Goal: Task Accomplishment & Management: Manage account settings

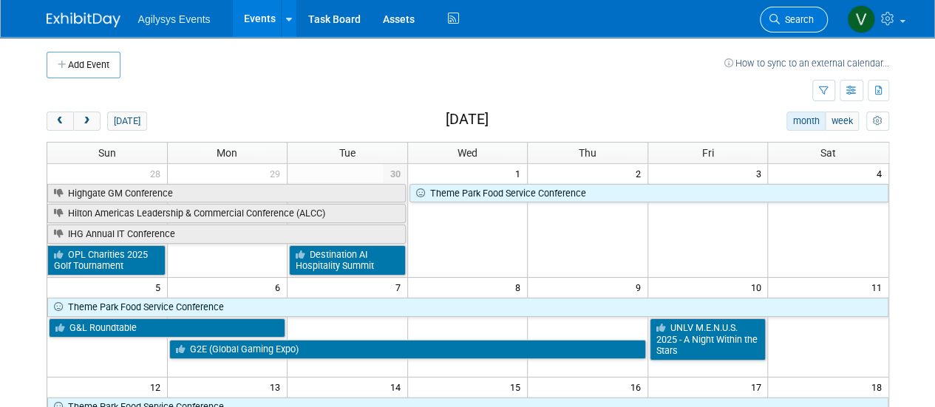
click at [797, 29] on link "Search" at bounding box center [794, 20] width 68 height 26
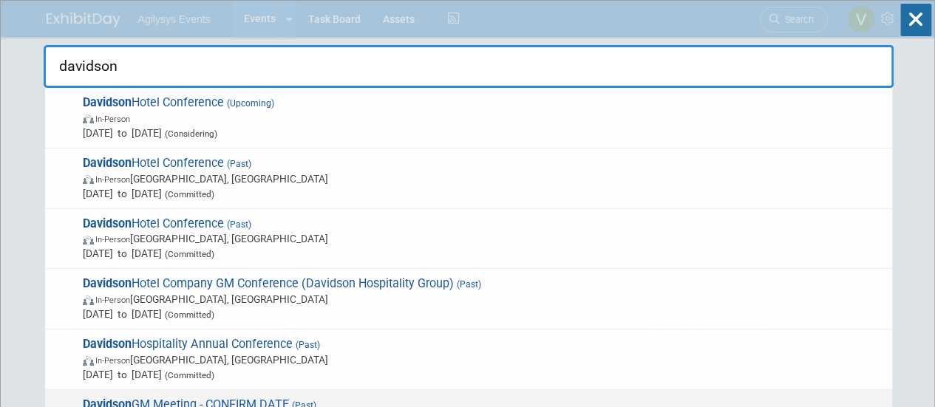
type input "davidson"
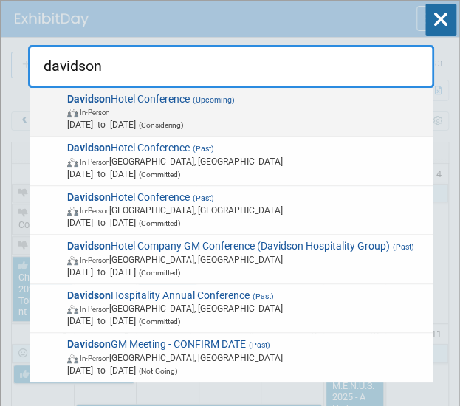
click at [179, 101] on span "Davidson Hotel Conference (Upcoming) In-Person Mar 1, 2026 to Mar 31, 2026 (Con…" at bounding box center [245, 112] width 365 height 38
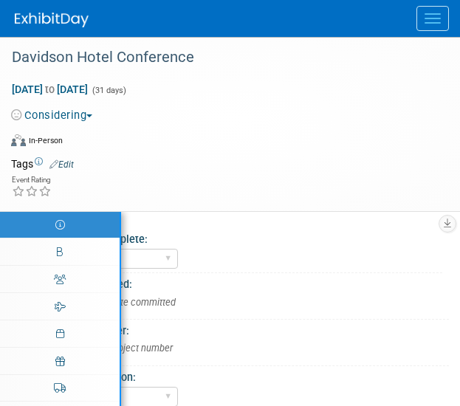
select select "HRC"
select select "Q4"
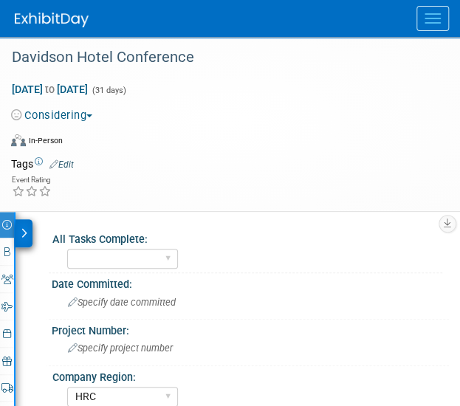
click at [86, 108] on button "Considering" at bounding box center [54, 116] width 87 height 16
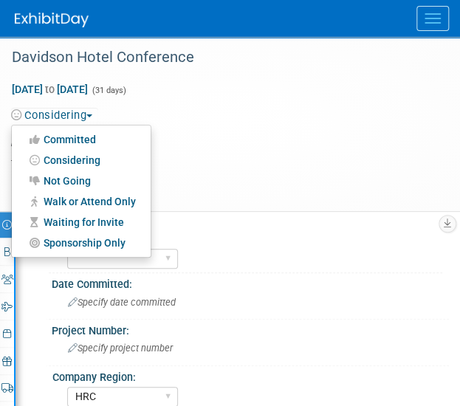
click at [82, 137] on link "Committed" at bounding box center [81, 139] width 139 height 21
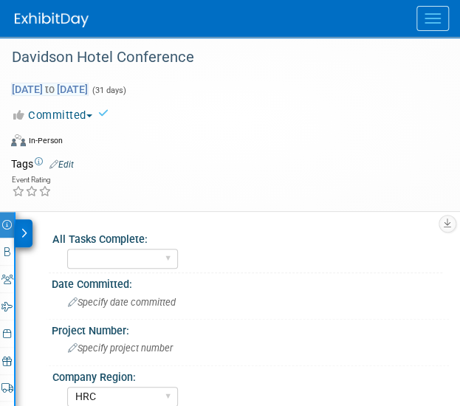
click at [89, 89] on span "Mar 1, 2026 to Mar 31, 2026" at bounding box center [50, 89] width 78 height 13
select select "2"
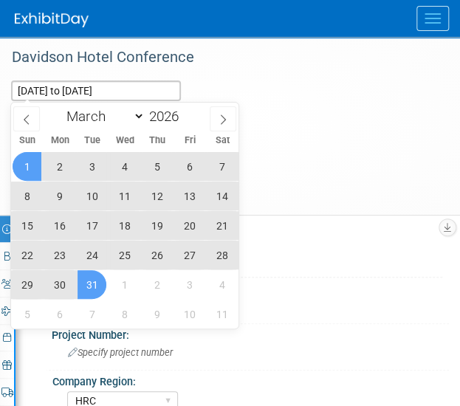
click at [31, 227] on span "15" at bounding box center [27, 225] width 29 height 29
type input "Mar 15, 2026"
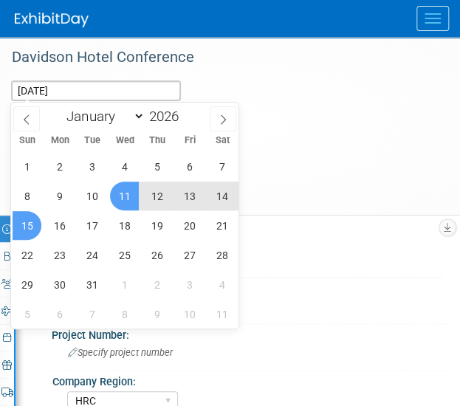
click at [134, 194] on span "11" at bounding box center [124, 196] width 29 height 29
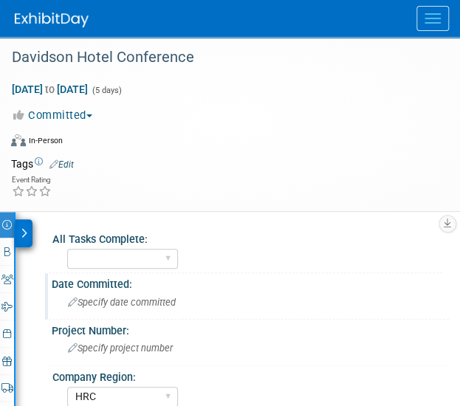
click at [134, 302] on span "Specify date committed" at bounding box center [122, 302] width 108 height 11
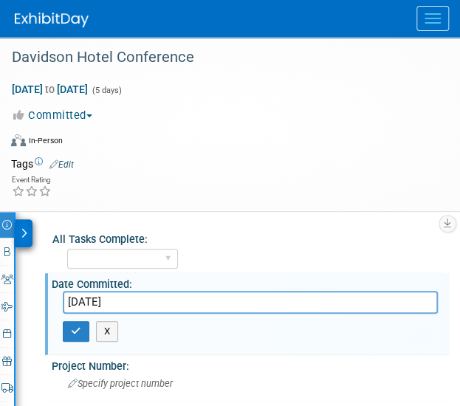
type input "10/1/2025"
click at [76, 120] on button "Committed" at bounding box center [54, 116] width 87 height 16
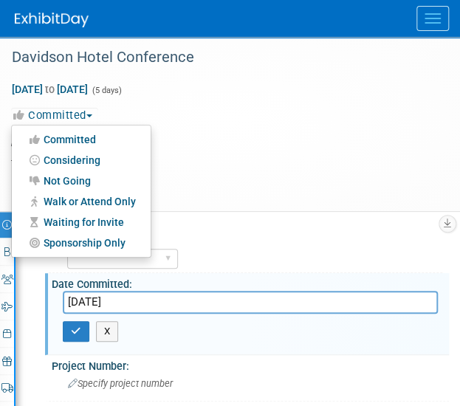
click at [72, 156] on link "Considering" at bounding box center [81, 160] width 139 height 21
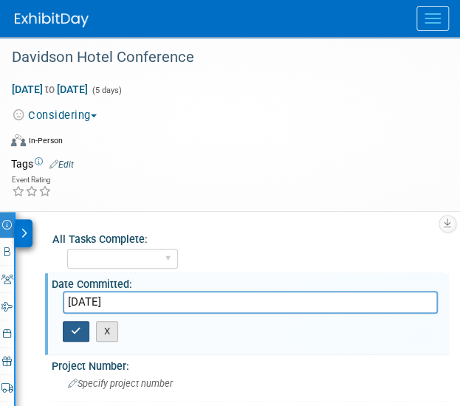
drag, startPoint x: 74, startPoint y: 337, endPoint x: 111, endPoint y: 327, distance: 38.2
click at [111, 327] on div "X" at bounding box center [250, 331] width 375 height 35
drag, startPoint x: 143, startPoint y: 302, endPoint x: 33, endPoint y: 304, distance: 110.8
click at [74, 333] on icon "button" at bounding box center [76, 332] width 10 height 10
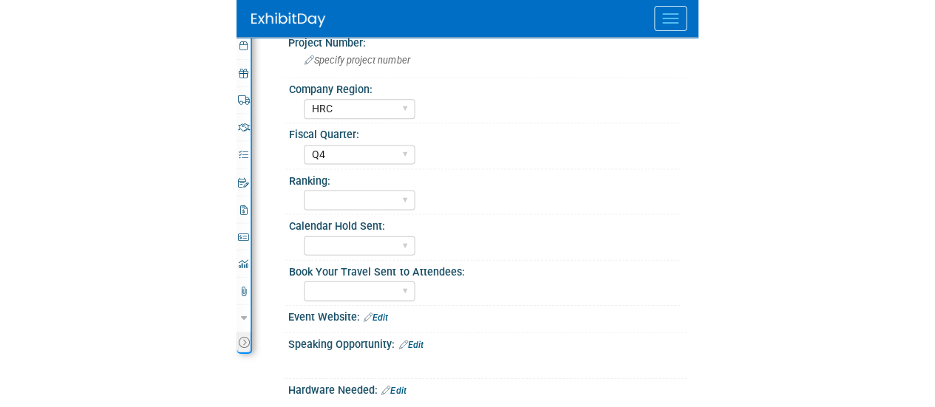
scroll to position [287, 0]
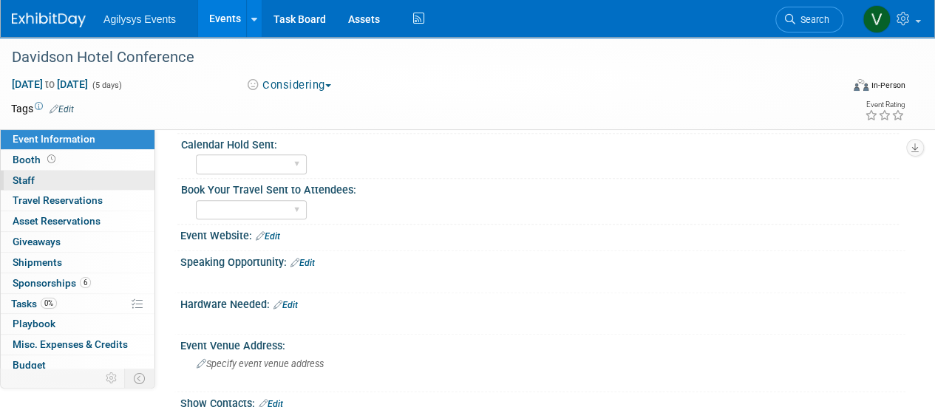
click at [47, 173] on link "0 Staff 0" at bounding box center [78, 181] width 154 height 20
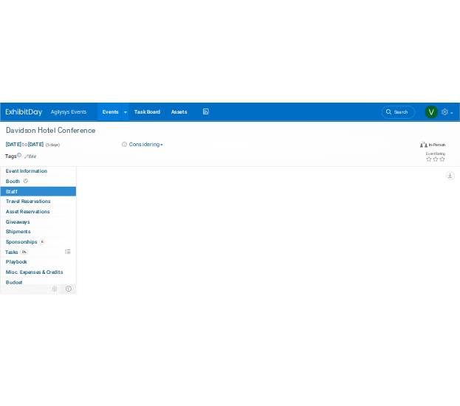
scroll to position [0, 0]
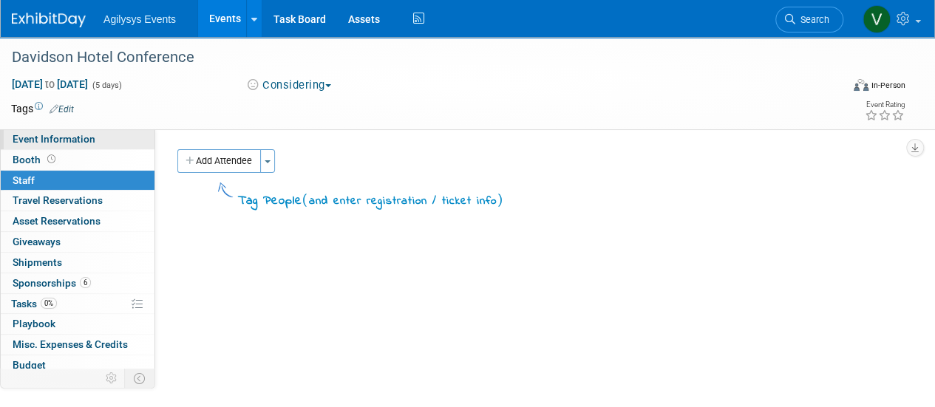
click at [93, 137] on link "Event Information" at bounding box center [78, 139] width 154 height 20
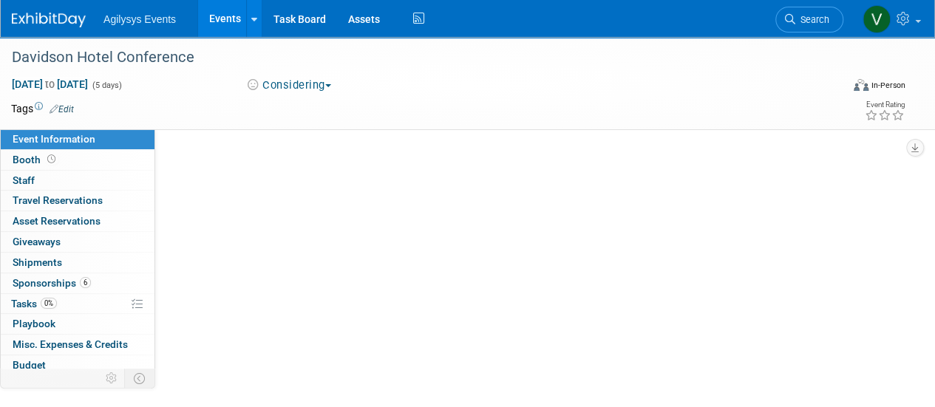
select select "HRC"
select select "Q4"
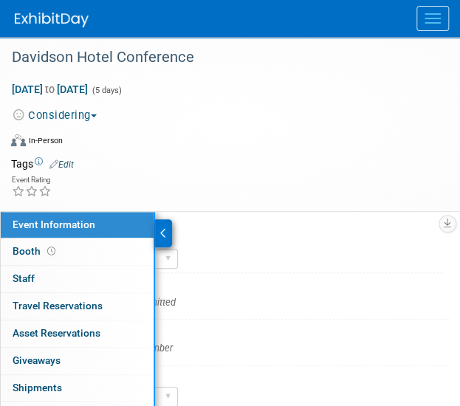
click at [235, 308] on div "Specify date committed" at bounding box center [250, 302] width 375 height 23
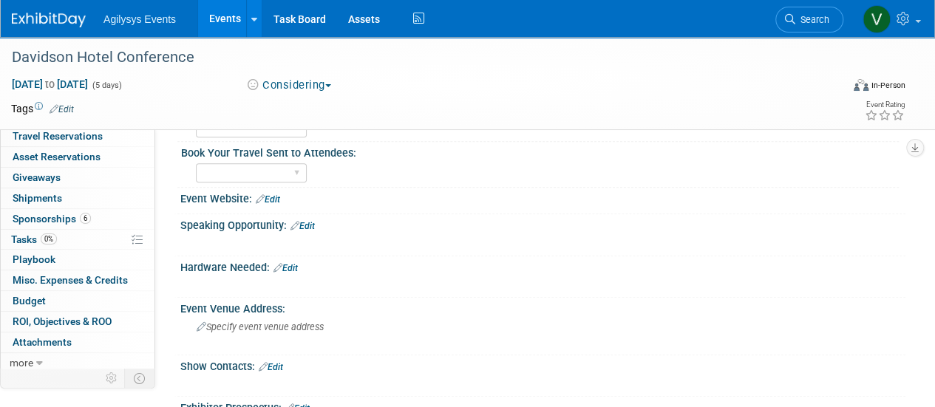
scroll to position [347, 0]
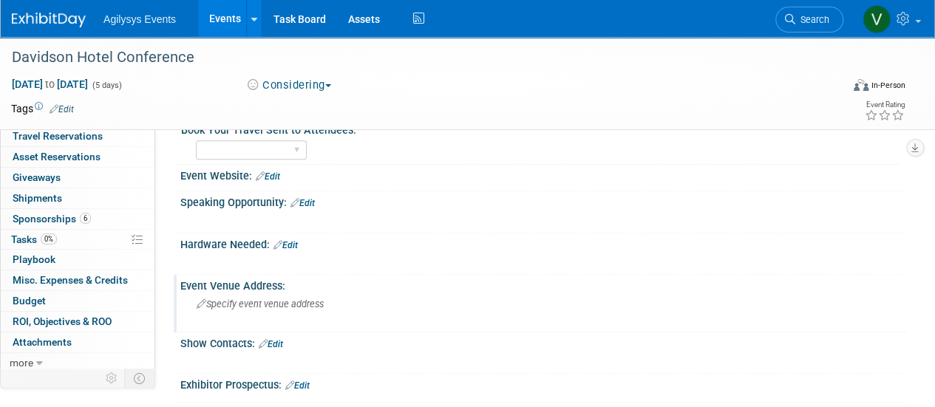
click at [249, 305] on span "Specify event venue address" at bounding box center [260, 304] width 127 height 11
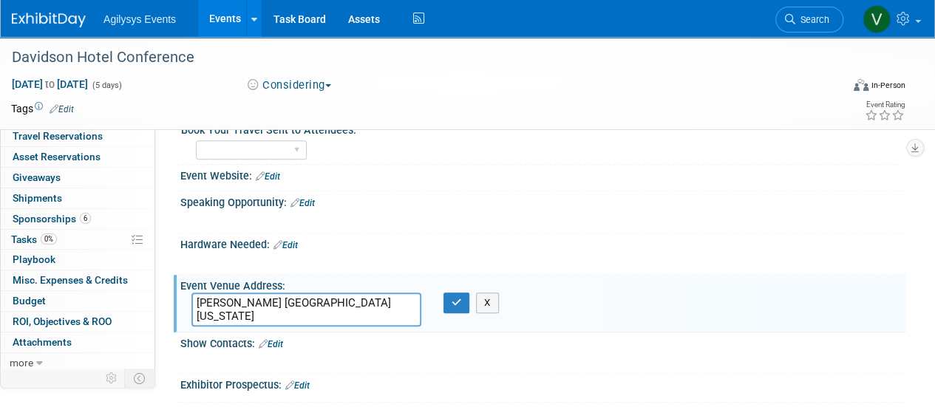
click at [282, 301] on textarea "Davenport Grand Spokane Washington" at bounding box center [306, 310] width 230 height 34
type textarea "Davenport Grand, Autograph Collection, Spokane Washington"
click at [458, 301] on icon "button" at bounding box center [456, 303] width 10 height 10
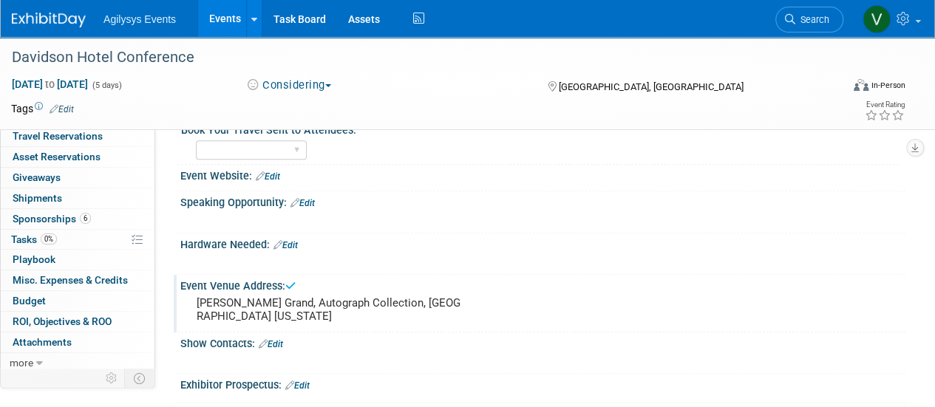
click at [283, 343] on link "Edit" at bounding box center [271, 344] width 24 height 10
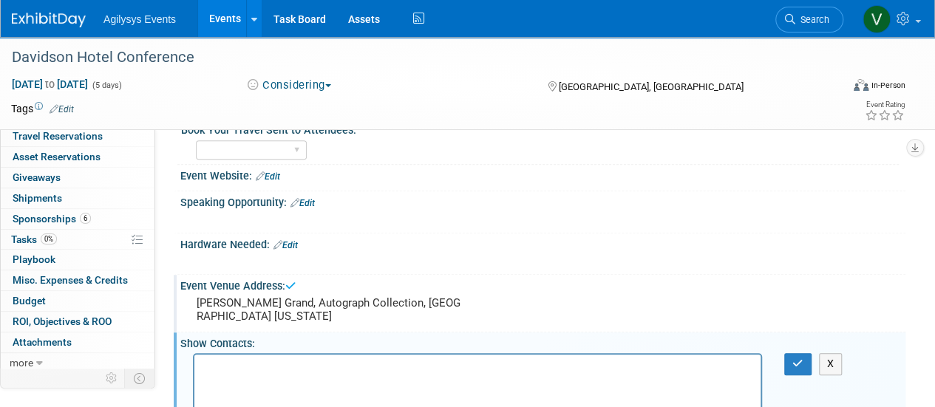
scroll to position [0, 0]
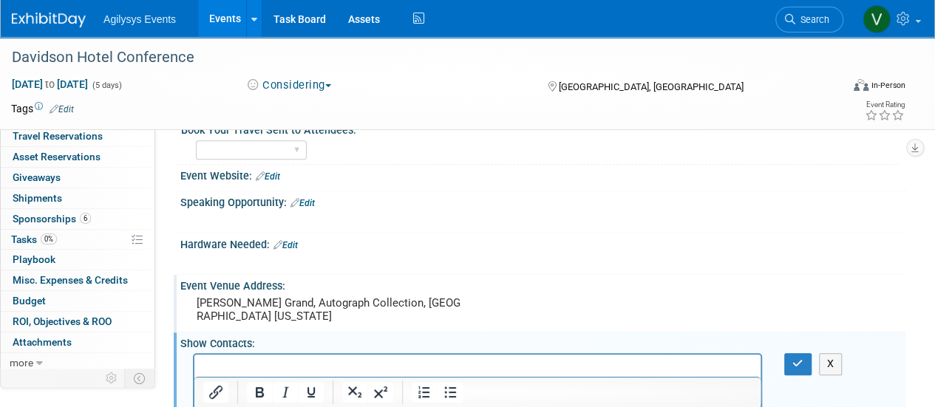
click at [238, 365] on p "Rich Text Area. Press ALT-0 for help." at bounding box center [477, 368] width 549 height 15
paste body "Rich Text Area. Press ALT-0 for help."
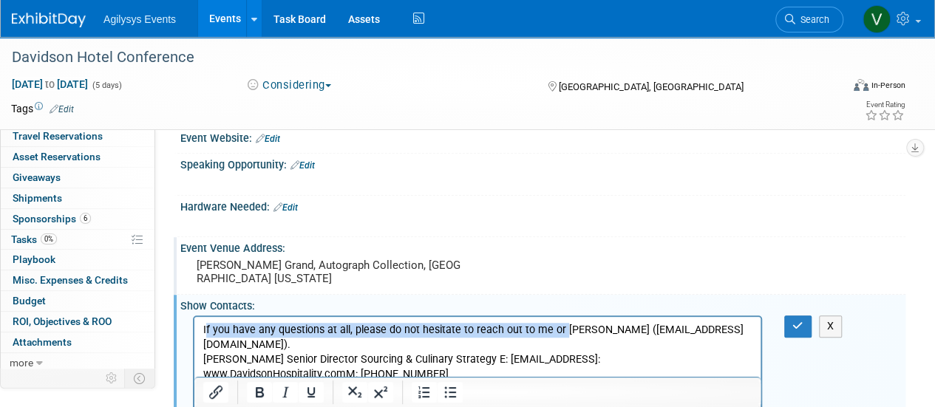
drag, startPoint x: 559, startPoint y: 327, endPoint x: 208, endPoint y: 329, distance: 351.0
click at [208, 329] on p "If you have any questions at all, please do not hesitate to reach out to me or …" at bounding box center [477, 352] width 549 height 59
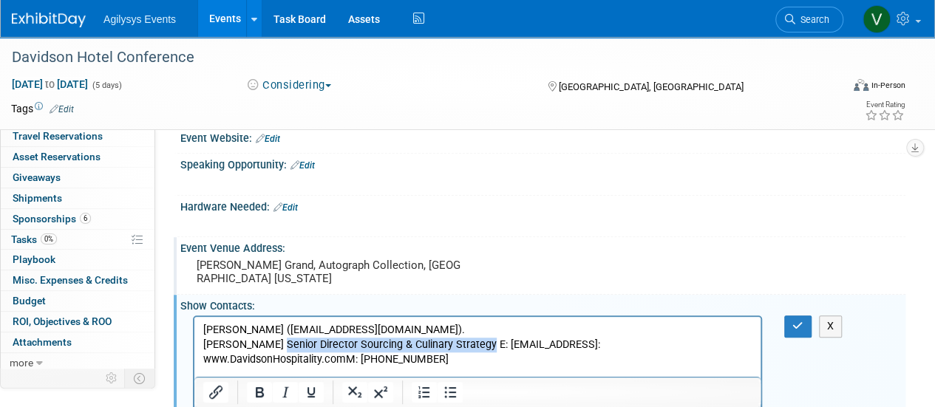
drag, startPoint x: 485, startPoint y: 344, endPoint x: 281, endPoint y: 342, distance: 203.9
click at [281, 342] on p "Vinny Negron (vnegron@davidsonhospitality.com). JORDAN DAVIS Senior Director So…" at bounding box center [477, 345] width 549 height 44
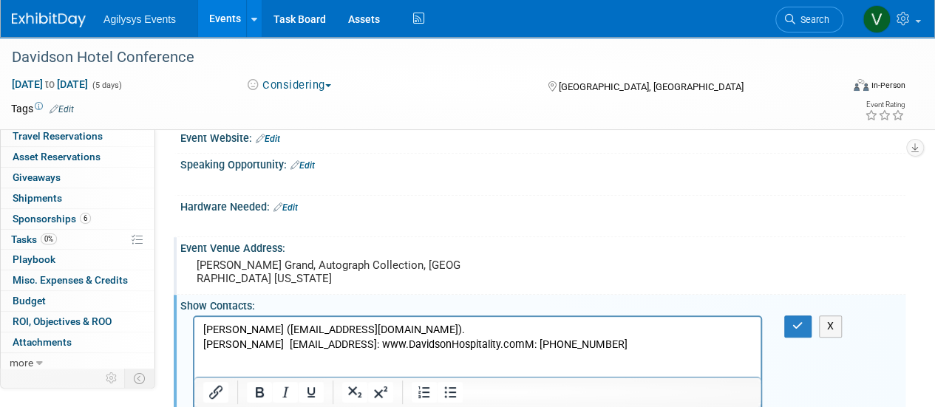
click at [460, 343] on p "Vinny Negron (vnegron@davidsonhospitality.com). JORDAN DAVIS jdavis@DavidsonHos…" at bounding box center [477, 338] width 549 height 30
click at [460, 341] on p "Vinny Negron (vnegron@davidsonhospitality.com). JORDAN DAVIS jdavis@DavidsonHos…" at bounding box center [477, 338] width 549 height 30
click at [445, 332] on p "Vinny Negron (vnegron@davidsonhospitality.com). JORDAN DAVIS jdavis@DavidsonHos…" at bounding box center [477, 338] width 549 height 30
click at [270, 326] on p "Vinny Negron (vnegron@davidsonhospitality.com JORDAN DAVIS jdavis@DavidsonHospi…" at bounding box center [477, 338] width 549 height 30
click at [271, 327] on p "Vinny Negron (vnegron@davidsonhospitality.com JORDAN DAVIS jdavis@DavidsonHospi…" at bounding box center [477, 338] width 549 height 30
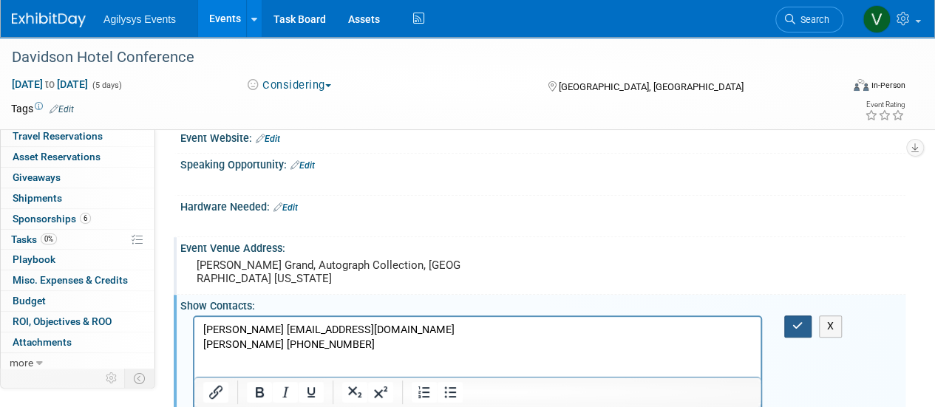
click at [460, 326] on button "button" at bounding box center [797, 326] width 27 height 21
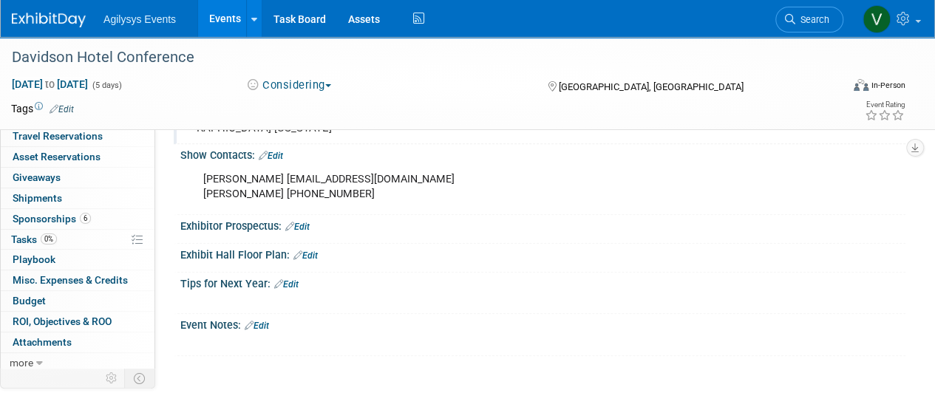
scroll to position [533, 0]
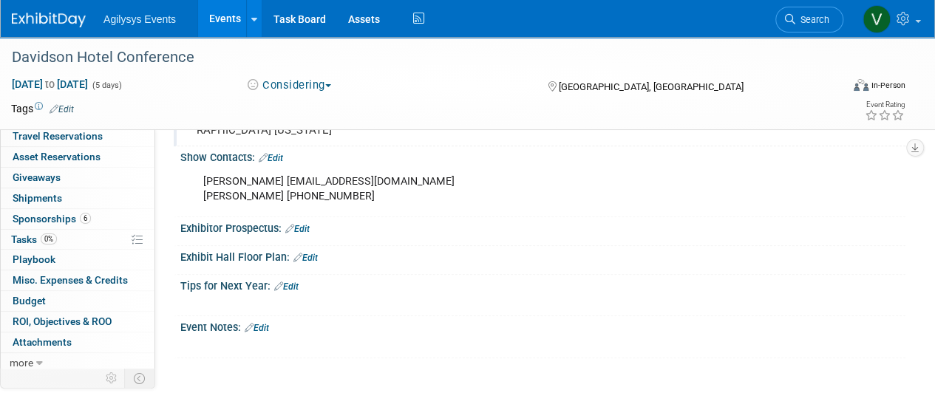
click at [269, 323] on link "Edit" at bounding box center [257, 328] width 24 height 10
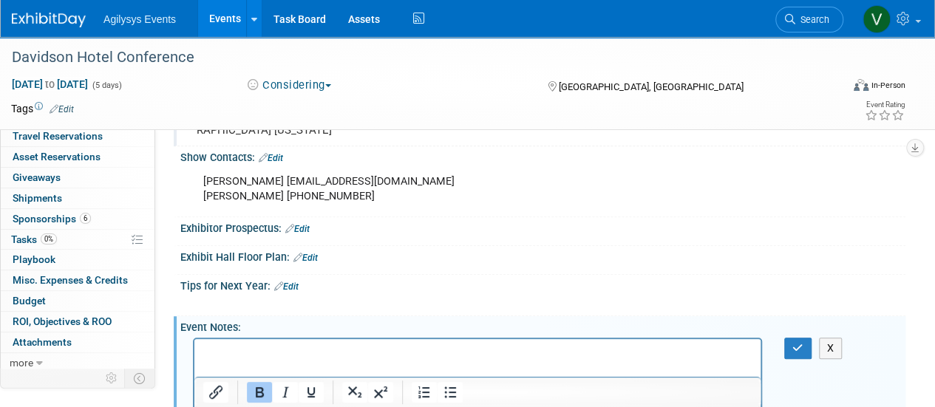
scroll to position [615, 0]
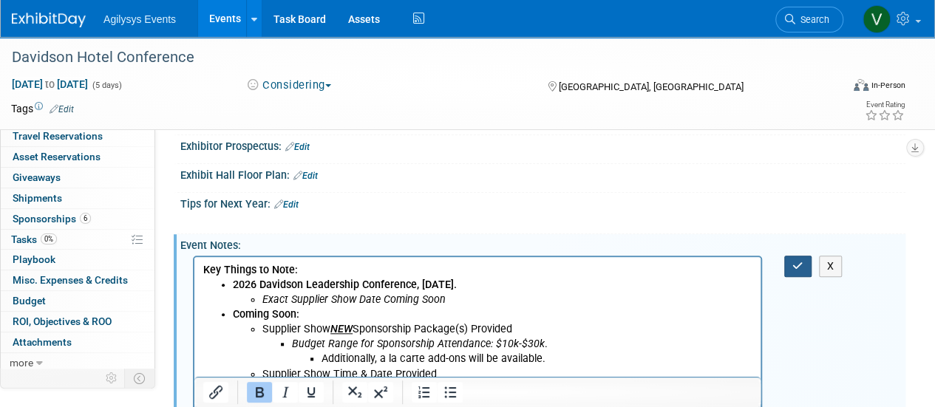
click at [460, 264] on icon "button" at bounding box center [797, 266] width 11 height 10
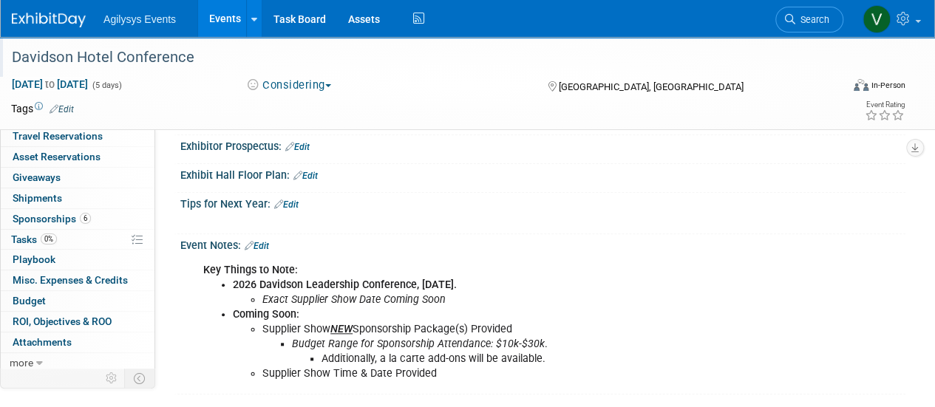
click at [109, 70] on div "Davidson Hotel Conference" at bounding box center [418, 57] width 822 height 27
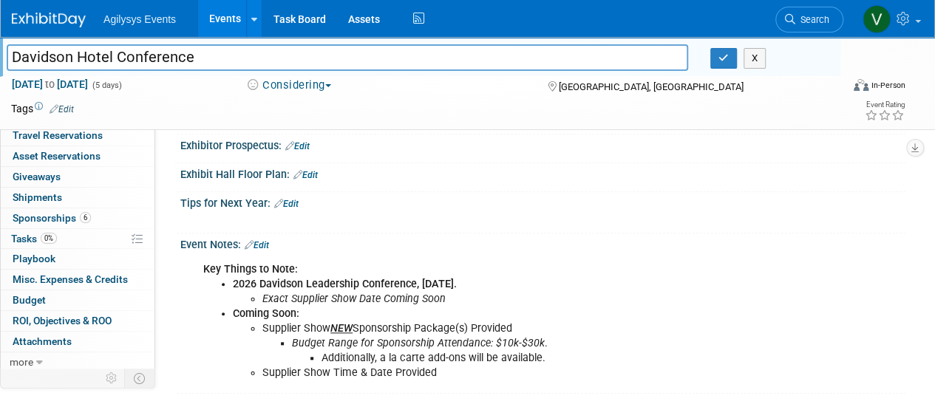
drag, startPoint x: 191, startPoint y: 62, endPoint x: 0, endPoint y: 54, distance: 190.8
click at [0, 54] on div "Davidson Hotel Conference" at bounding box center [347, 59] width 703 height 22
type input "2026 Davidson Annual Leadership Summit"
click at [460, 57] on icon "button" at bounding box center [723, 58] width 10 height 10
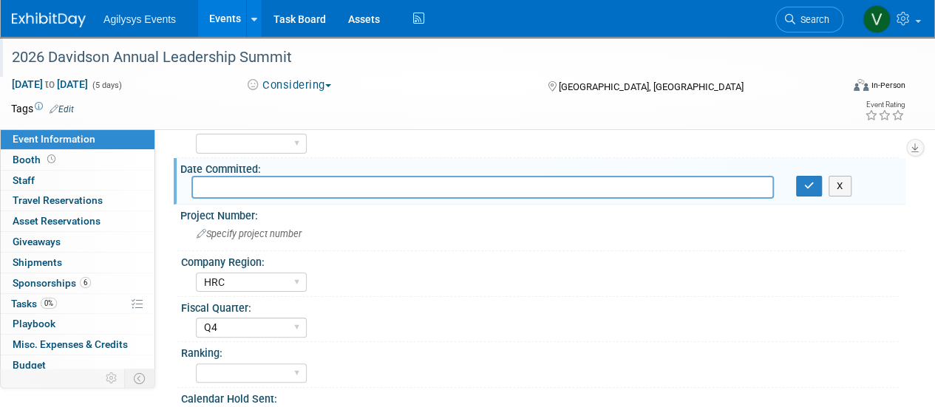
scroll to position [0, 0]
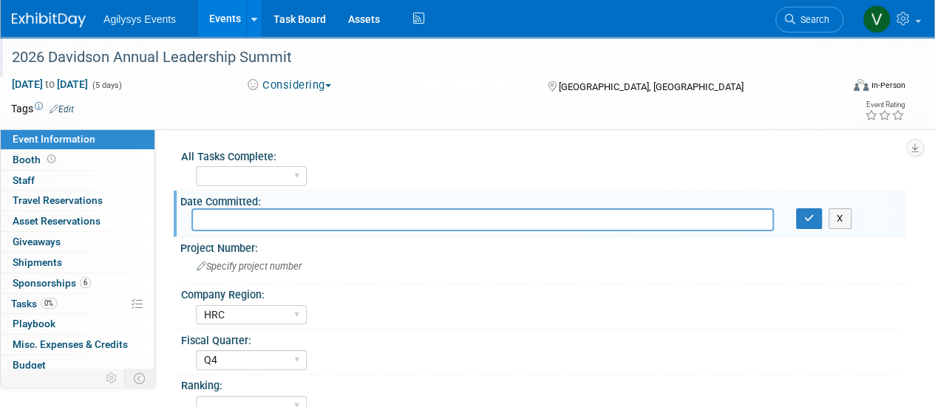
click at [460, 198] on div "Date Committed:" at bounding box center [542, 200] width 725 height 18
click at [460, 216] on icon "button" at bounding box center [809, 219] width 10 height 10
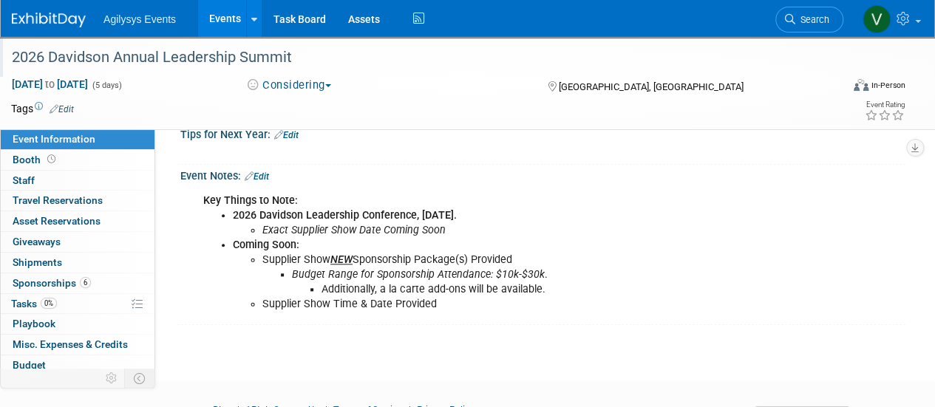
scroll to position [690, 0]
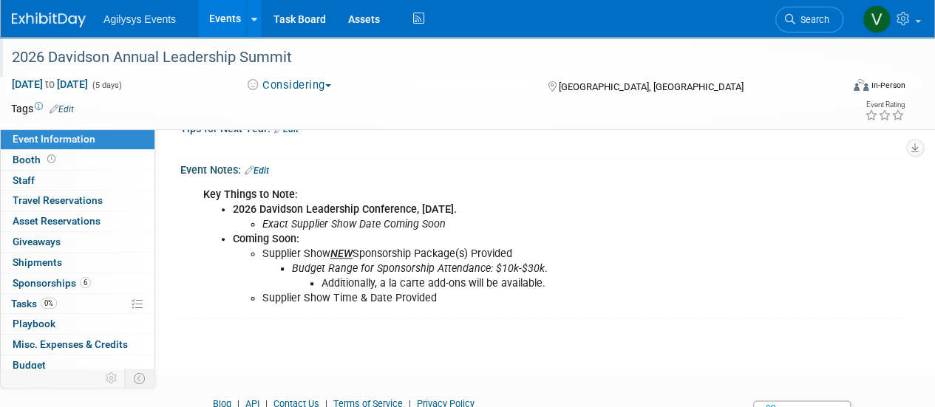
click at [76, 35] on div "Agilysys Events Events Add Event Bulk Upload Events Shareable Event Boards Rece…" at bounding box center [458, 18] width 893 height 37
click at [71, 24] on img at bounding box center [49, 20] width 74 height 15
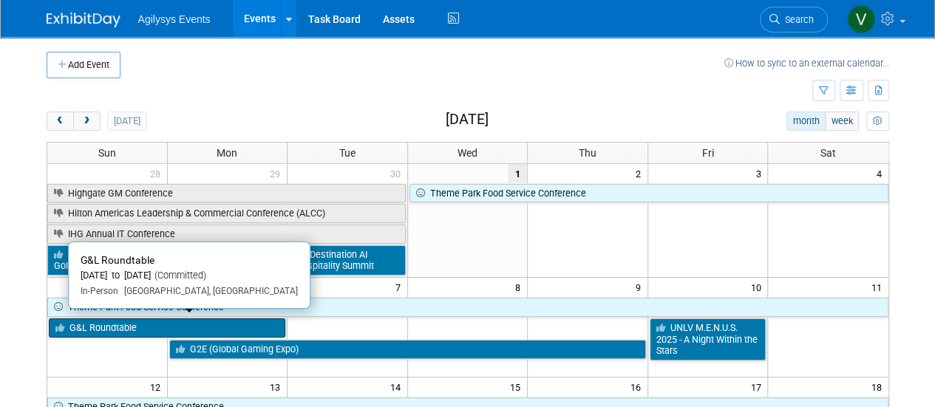
click at [168, 330] on link "G&L Roundtable" at bounding box center [167, 327] width 237 height 19
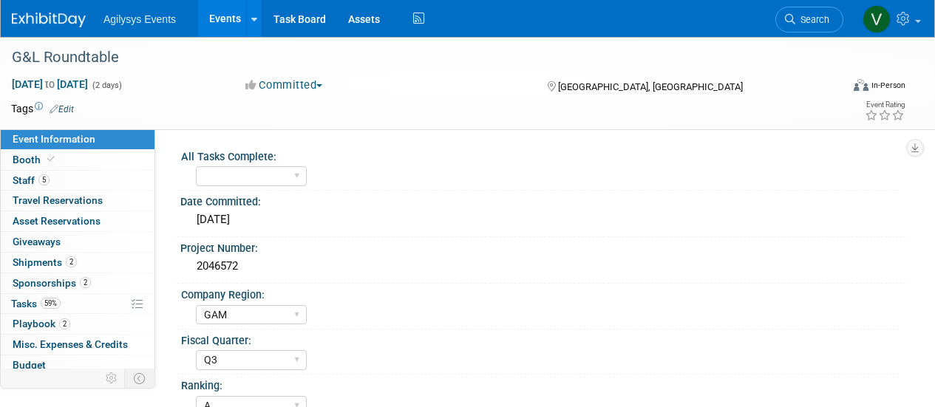
select select "GAM"
select select "Q3"
select select "A"
select select "Yes"
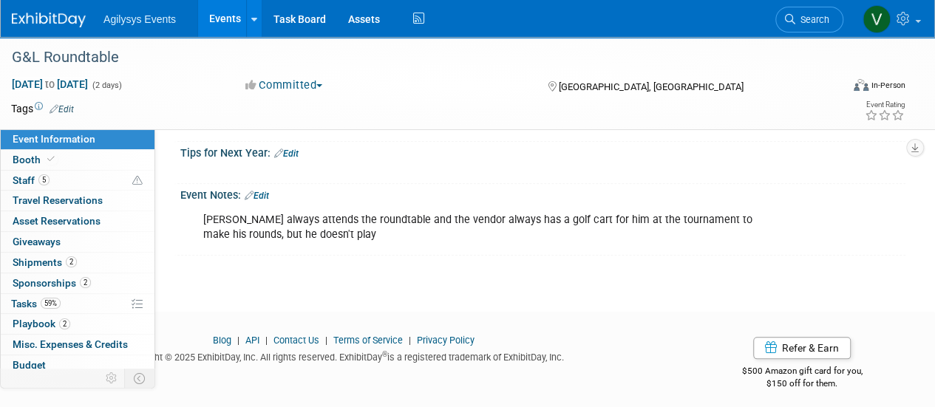
scroll to position [683, 0]
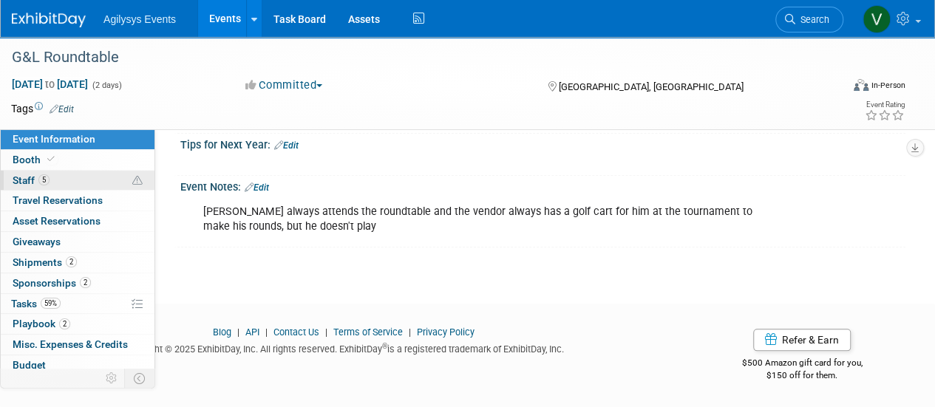
click at [52, 179] on link "5 Staff 5" at bounding box center [78, 181] width 154 height 20
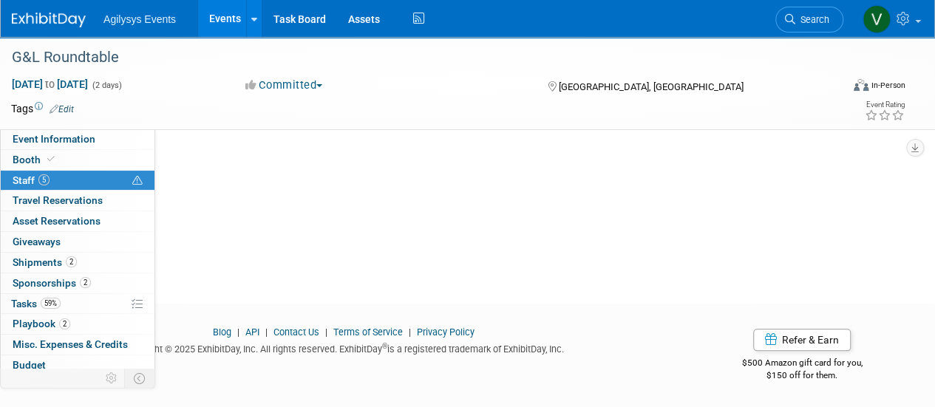
scroll to position [0, 0]
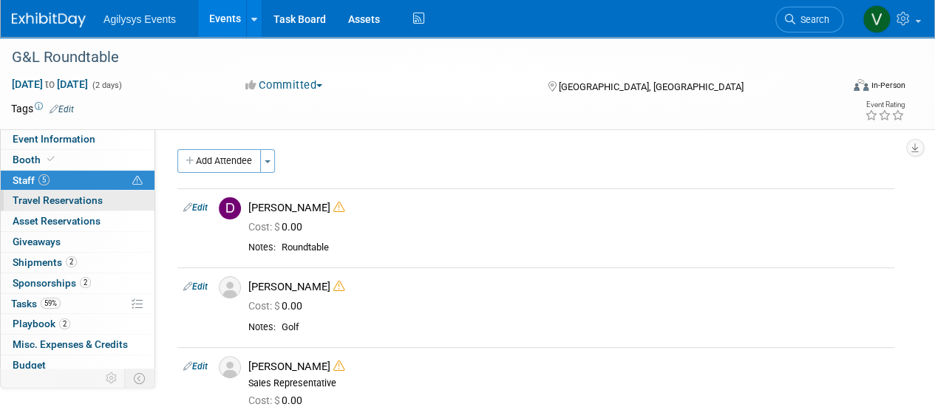
click at [50, 203] on span "Travel Reservations 0" at bounding box center [58, 200] width 90 height 12
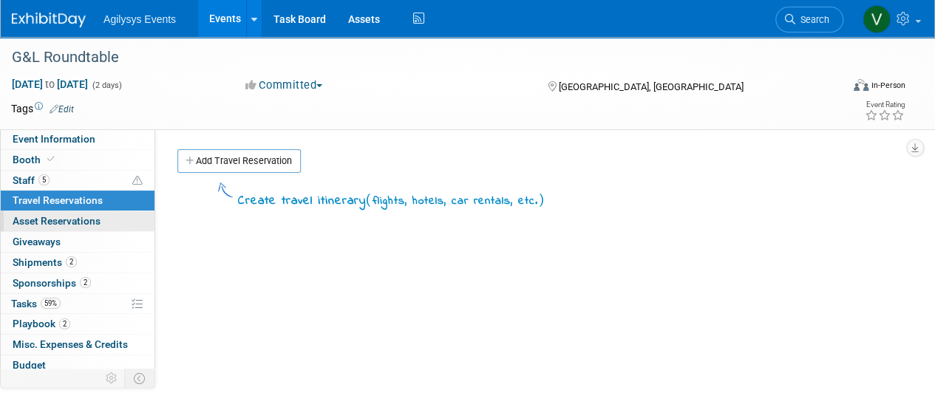
click at [69, 224] on span "Asset Reservations 0" at bounding box center [57, 221] width 88 height 12
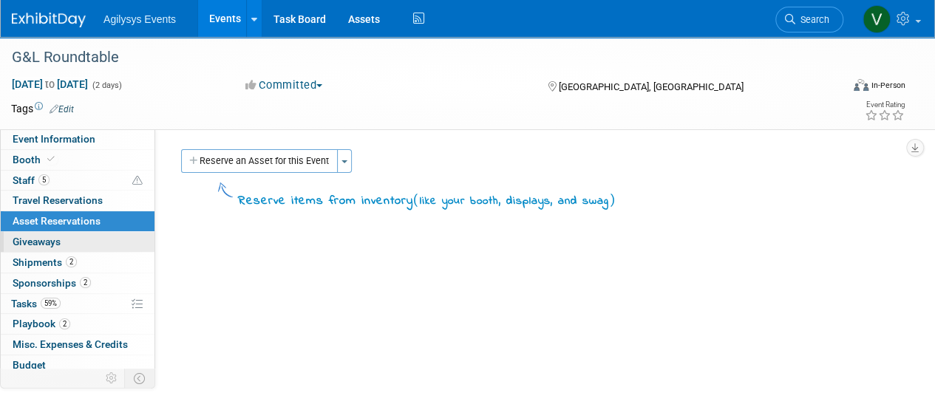
click at [67, 236] on link "0 Giveaways 0" at bounding box center [78, 242] width 154 height 20
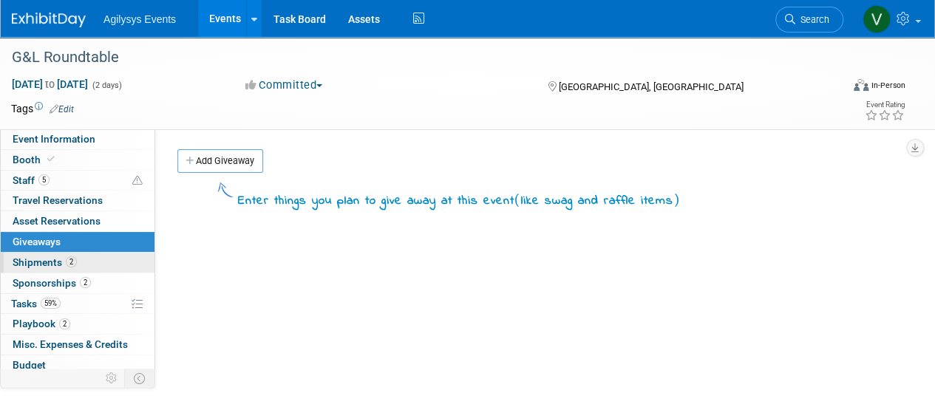
click at [68, 253] on link "2 Shipments 2" at bounding box center [78, 263] width 154 height 20
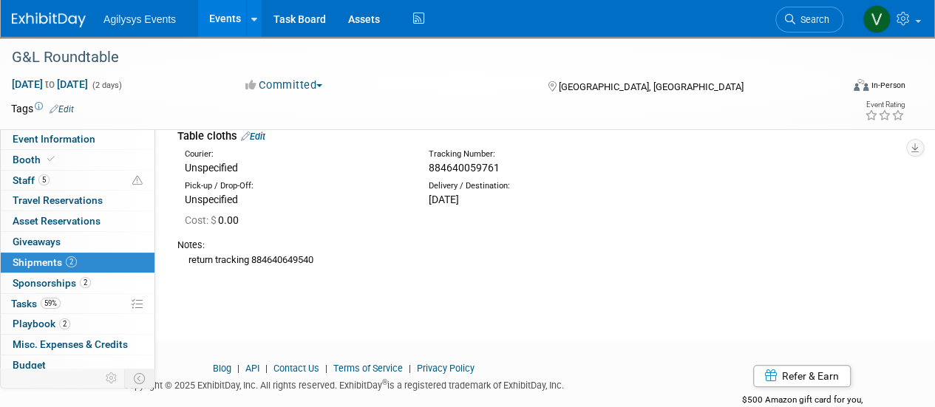
scroll to position [548, 0]
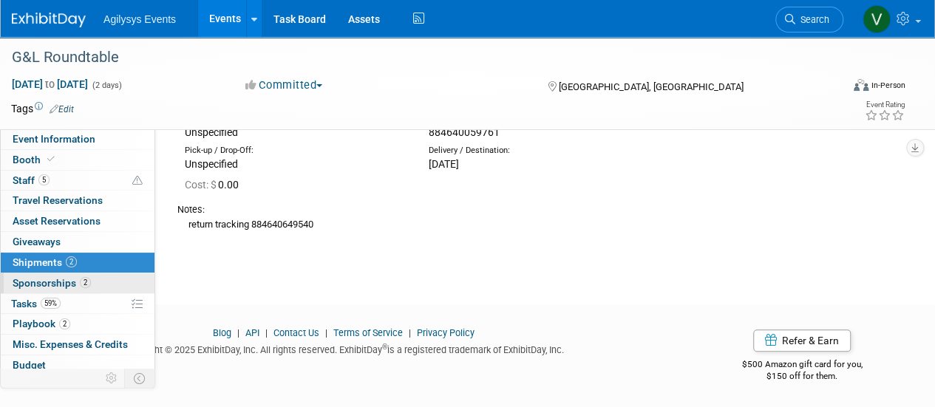
click at [100, 286] on link "2 Sponsorships 2" at bounding box center [78, 283] width 154 height 20
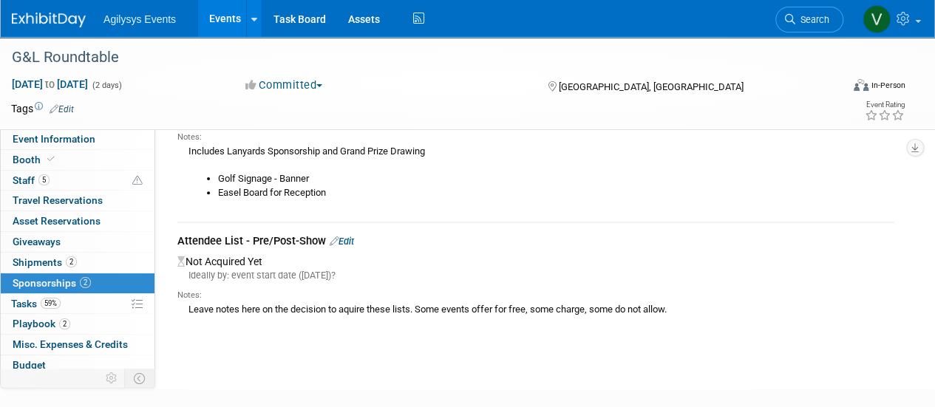
scroll to position [248, 0]
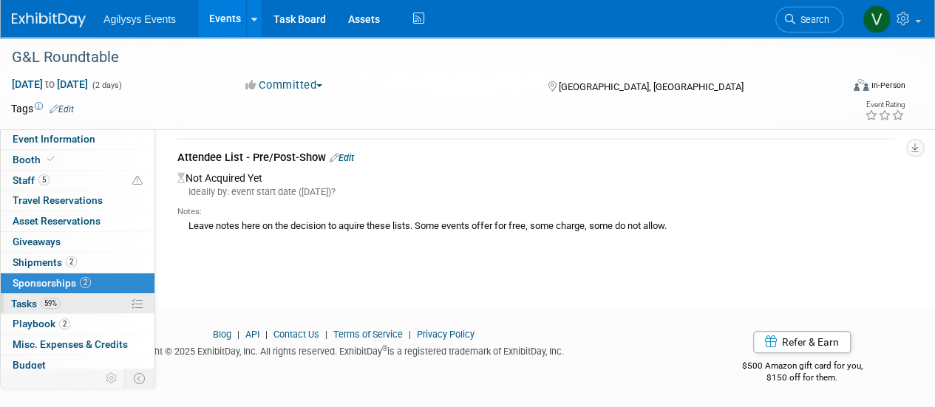
click at [91, 301] on link "59% Tasks 59%" at bounding box center [78, 304] width 154 height 20
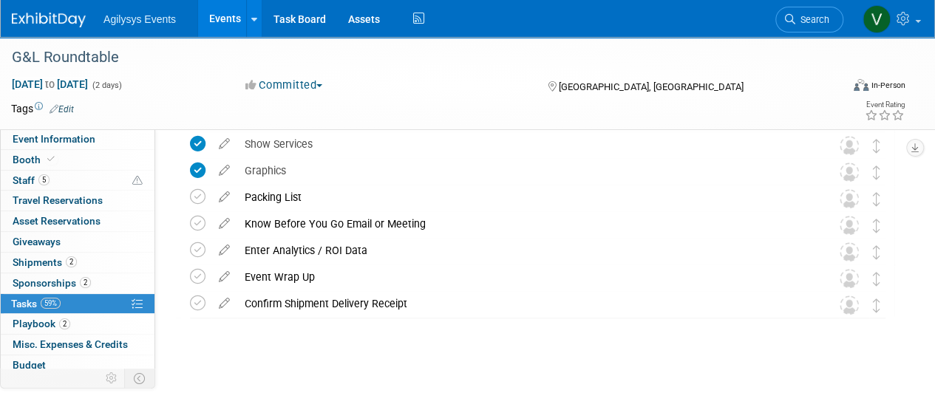
scroll to position [0, 0]
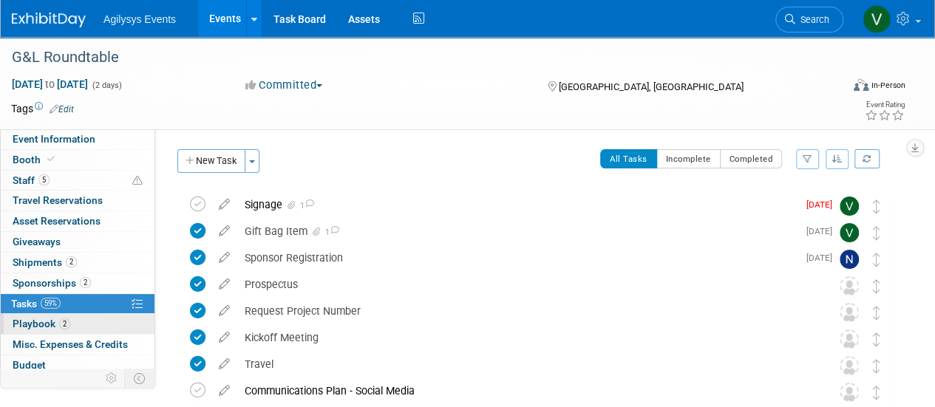
click at [100, 322] on link "2 Playbook 2" at bounding box center [78, 324] width 154 height 20
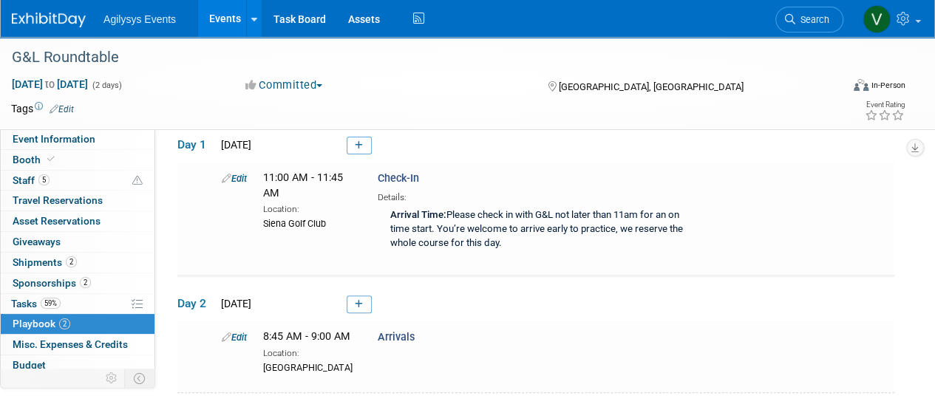
scroll to position [71, 0]
click at [90, 331] on link "2 Playbook 2" at bounding box center [78, 324] width 154 height 20
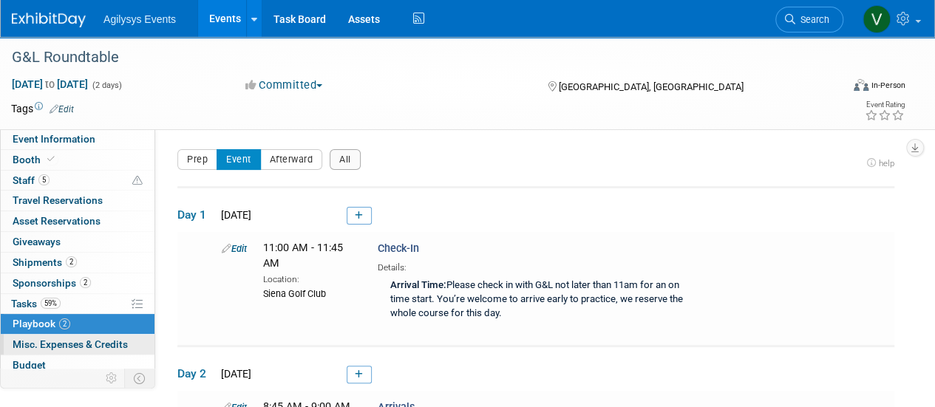
click at [91, 341] on span "Misc. Expenses & Credits 0" at bounding box center [70, 344] width 115 height 12
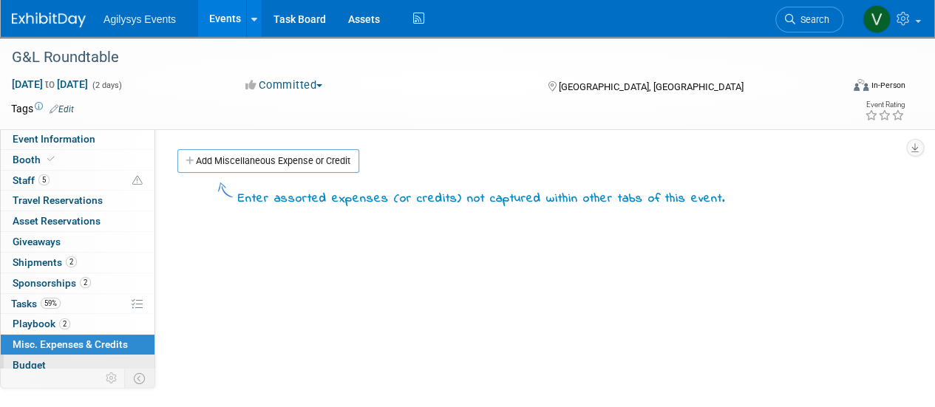
click at [58, 361] on link "Budget" at bounding box center [78, 365] width 154 height 20
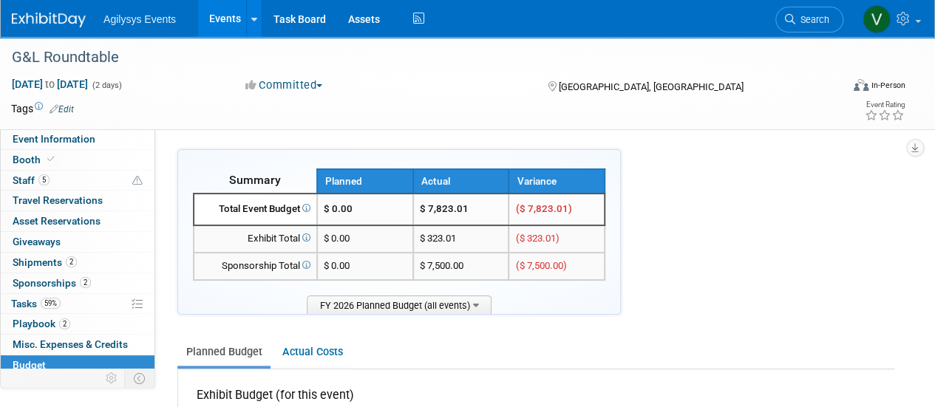
scroll to position [65, 0]
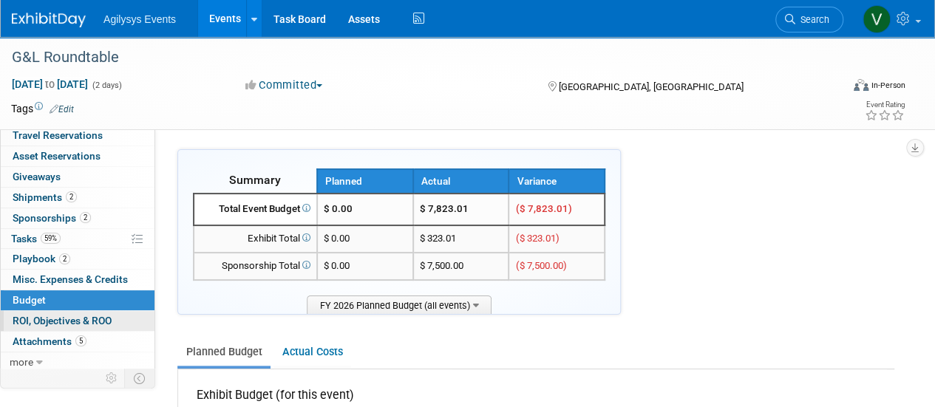
click at [111, 318] on span "ROI, Objectives & ROO 0" at bounding box center [62, 321] width 99 height 12
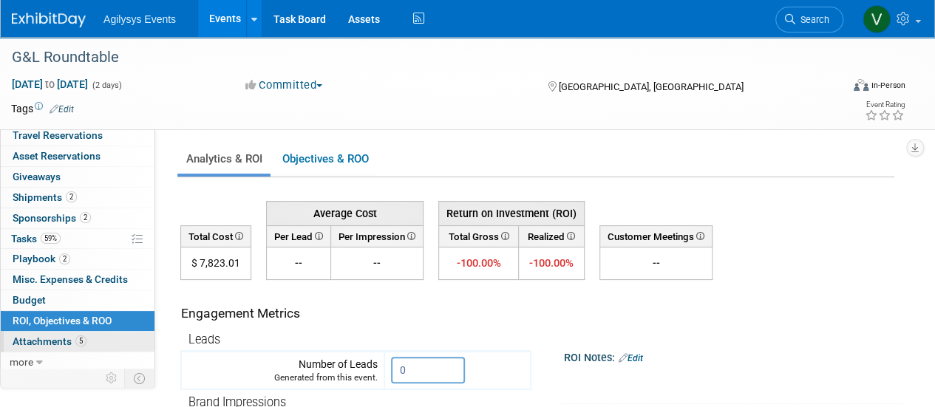
click at [83, 336] on span "5" at bounding box center [80, 340] width 11 height 11
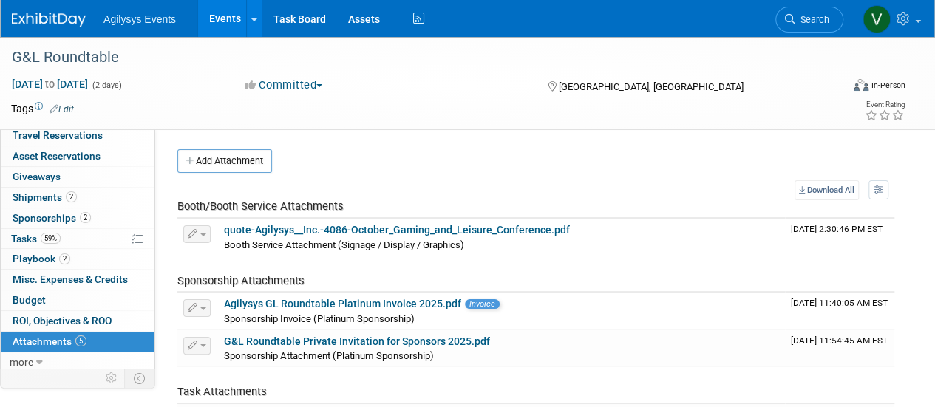
scroll to position [0, 0]
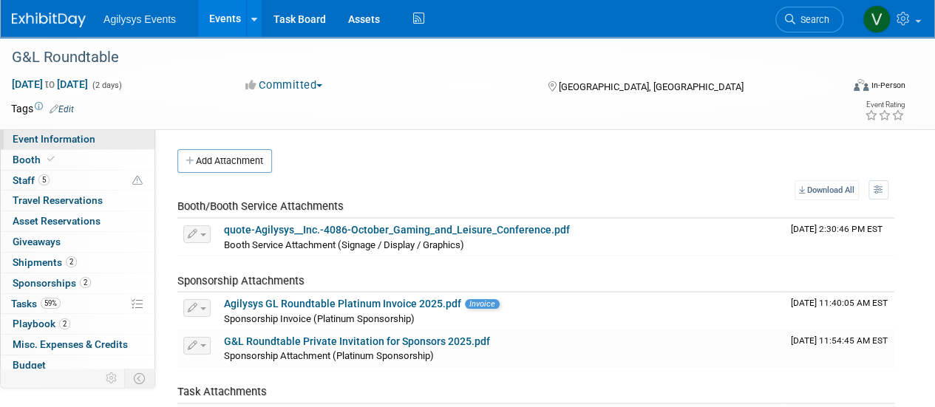
click at [90, 135] on span "Event Information" at bounding box center [54, 139] width 83 height 12
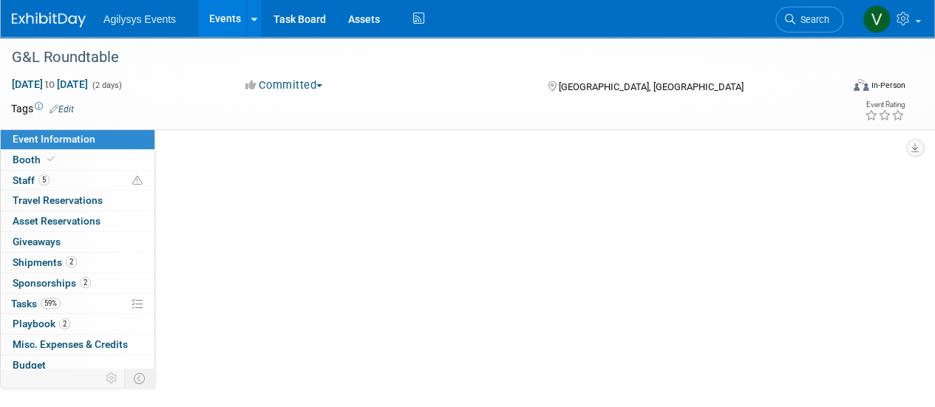
select select "GAM"
select select "Q3"
select select "A"
select select "Yes"
